Goal: Task Accomplishment & Management: Complete application form

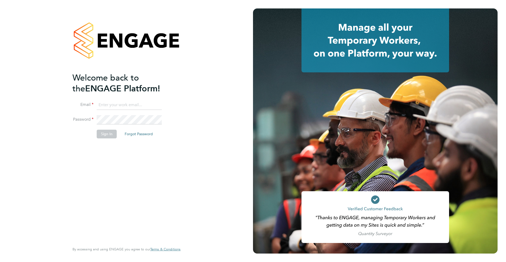
click at [151, 104] on input at bounding box center [129, 104] width 65 height 9
type input "[PERSON_NAME][EMAIL_ADDRESS][DOMAIN_NAME]"
click at [102, 132] on button "Sign In" at bounding box center [107, 133] width 20 height 8
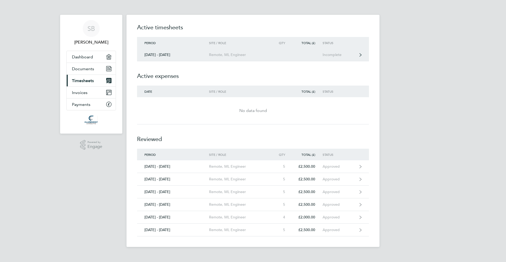
click at [340, 55] on div "Incomplete" at bounding box center [339, 54] width 32 height 4
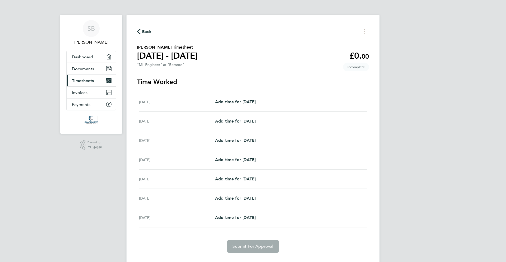
scroll to position [12, 0]
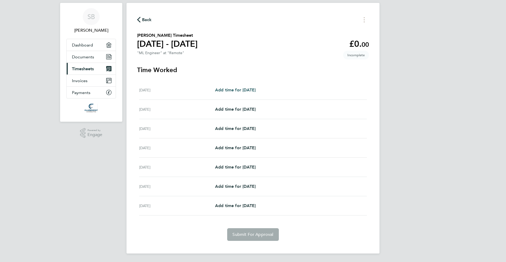
click at [248, 88] on span "Add time for [DATE]" at bounding box center [235, 89] width 41 height 5
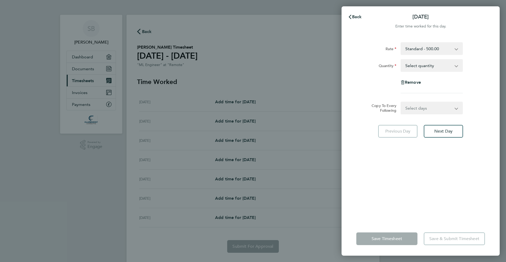
click at [424, 65] on select "Select quantity 0.5 1" at bounding box center [428, 66] width 55 height 12
select select "1"
click at [401, 60] on select "Select quantity 0.5 1" at bounding box center [428, 66] width 55 height 12
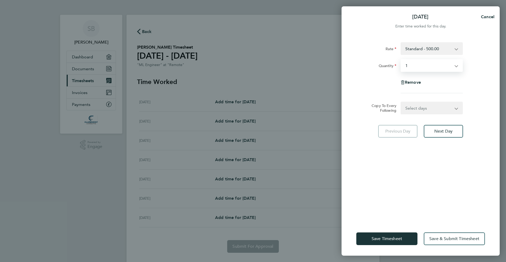
click at [421, 109] on select "Select days Day Weekday (Mon-Fri) Weekend (Sat-Sun) [DATE] [DATE] [DATE] [DATE]…" at bounding box center [428, 108] width 55 height 12
select select "WEEKDAY"
click at [401, 102] on select "Select days Day Weekday (Mon-Fri) Weekend (Sat-Sun) [DATE] [DATE] [DATE] [DATE]…" at bounding box center [428, 108] width 55 height 12
select select "[DATE]"
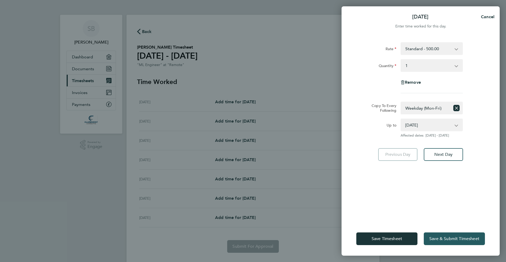
click at [446, 237] on span "Save & Submit Timesheet" at bounding box center [455, 238] width 50 height 5
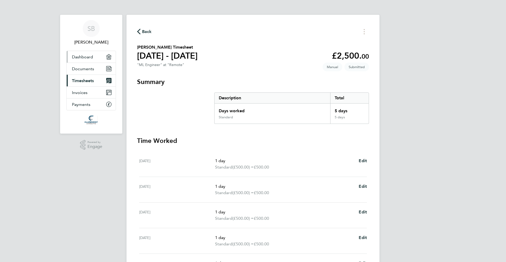
click at [86, 56] on span "Dashboard" at bounding box center [82, 56] width 21 height 5
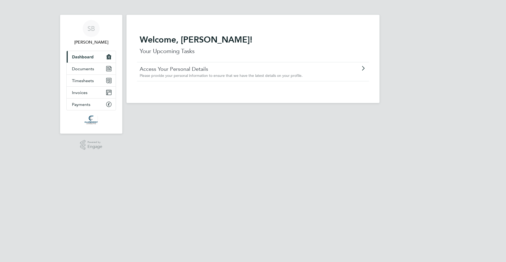
click at [188, 70] on link "Access Your Personal Details" at bounding box center [238, 68] width 197 height 7
click at [108, 76] on link "Timesheets" at bounding box center [91, 81] width 49 height 12
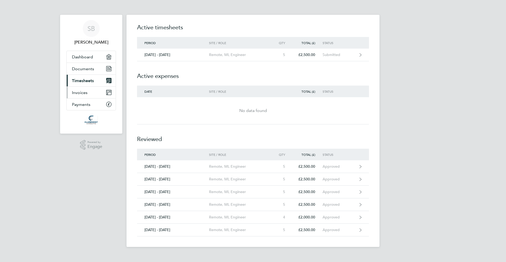
click at [87, 94] on span "Invoices" at bounding box center [80, 92] width 16 height 5
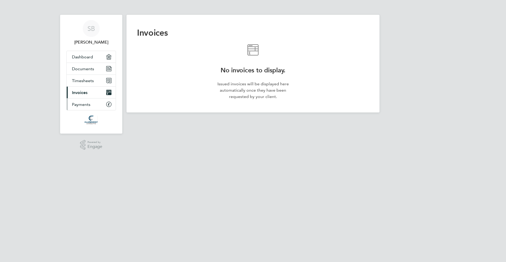
click at [85, 106] on span "Payments" at bounding box center [81, 104] width 18 height 5
click at [99, 55] on link "Dashboard" at bounding box center [91, 57] width 49 height 12
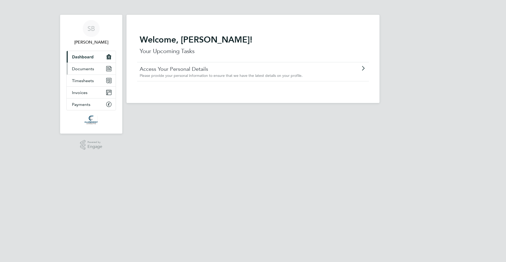
click at [108, 71] on icon "Main navigation" at bounding box center [108, 68] width 5 height 5
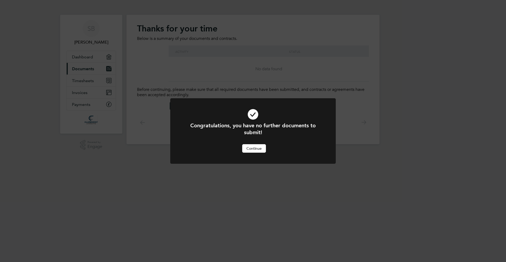
click at [258, 150] on button "Continue" at bounding box center [254, 148] width 24 height 8
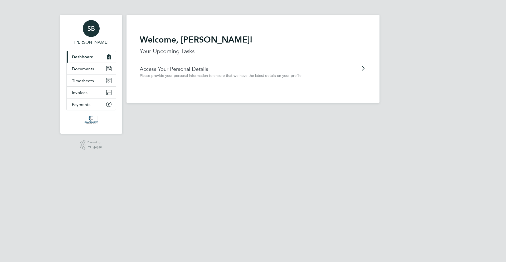
click at [97, 41] on span "[PERSON_NAME]" at bounding box center [91, 42] width 50 height 6
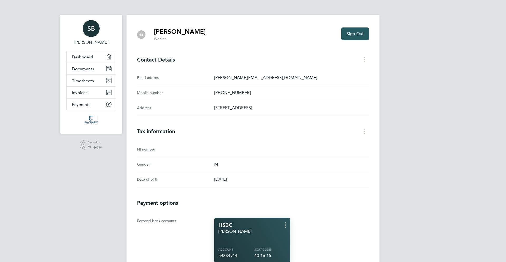
click at [344, 34] on button "Sign Out" at bounding box center [356, 33] width 28 height 13
